Goal: Navigation & Orientation: Find specific page/section

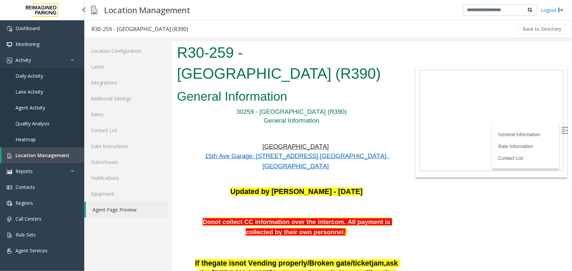
scroll to position [843, 0]
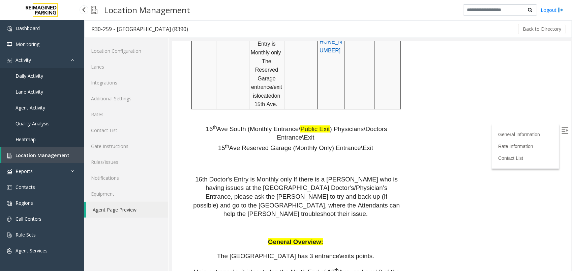
click at [39, 158] on link "Location Management" at bounding box center [42, 155] width 83 height 16
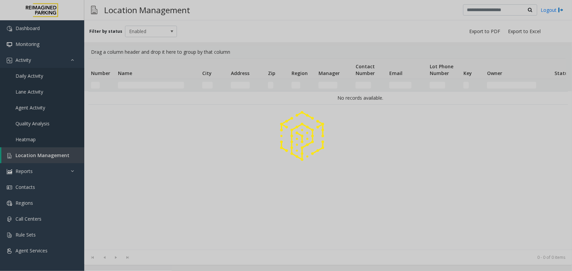
click at [136, 85] on div at bounding box center [286, 135] width 572 height 271
click at [139, 84] on div at bounding box center [286, 135] width 572 height 271
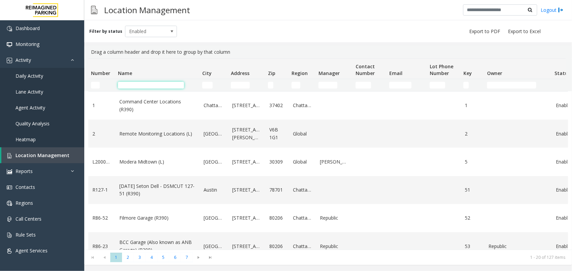
click at [132, 83] on input "Name Filter" at bounding box center [151, 85] width 66 height 7
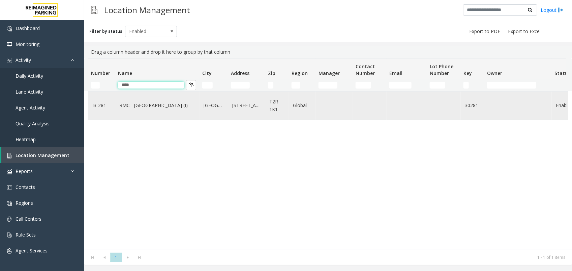
type input "****"
click at [129, 102] on link "RMC - [GEOGRAPHIC_DATA] (I)" at bounding box center [157, 105] width 76 height 7
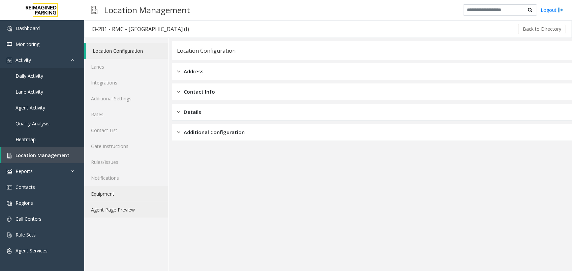
drag, startPoint x: 122, startPoint y: 212, endPoint x: 153, endPoint y: 200, distance: 33.4
click at [122, 212] on link "Agent Page Preview" at bounding box center [126, 209] width 84 height 16
